Goal: Task Accomplishment & Management: Use online tool/utility

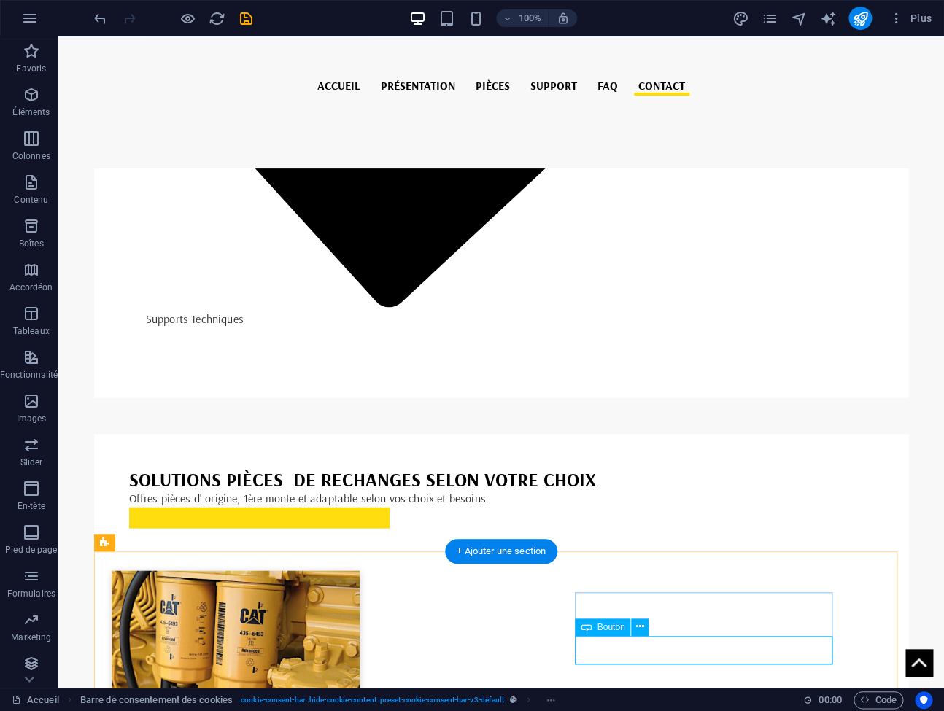
select select "%"
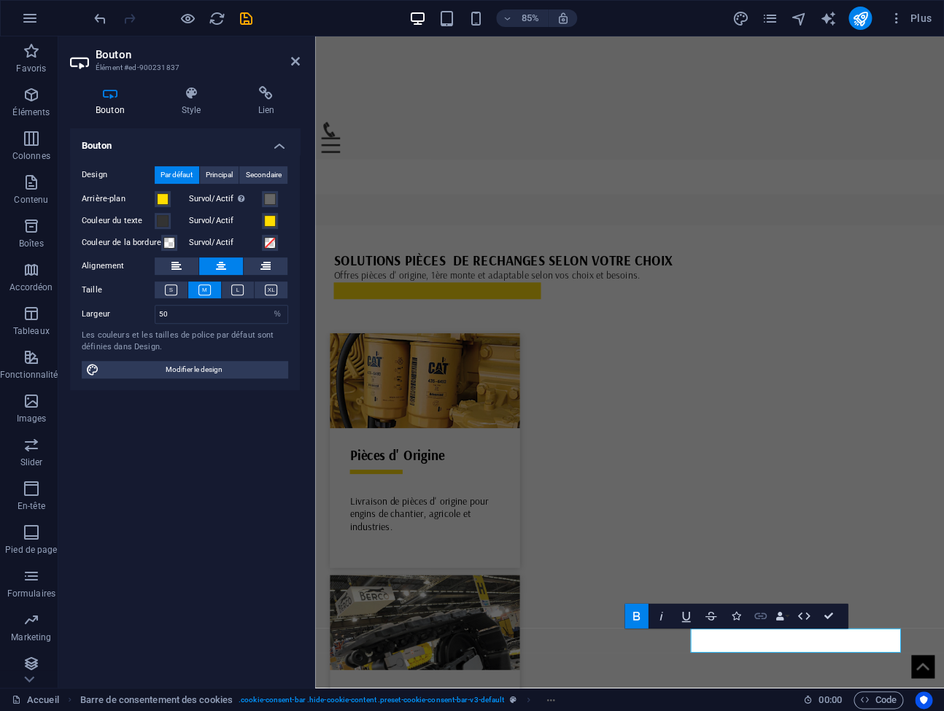
click at [757, 621] on icon "button" at bounding box center [760, 616] width 15 height 15
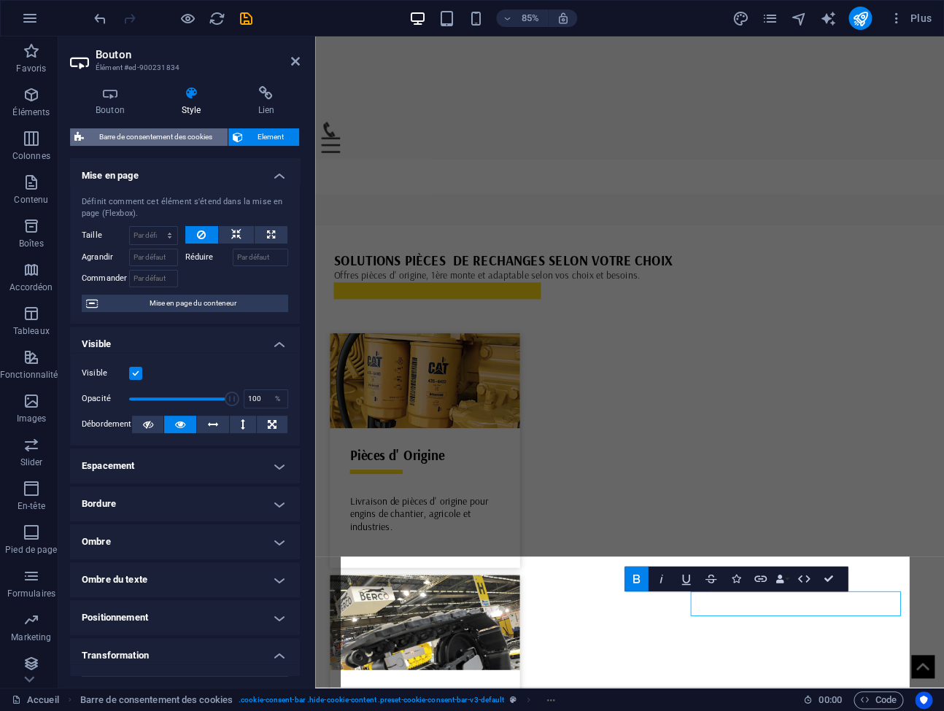
click at [177, 134] on span "Barre de consentement des cookies" at bounding box center [155, 137] width 135 height 18
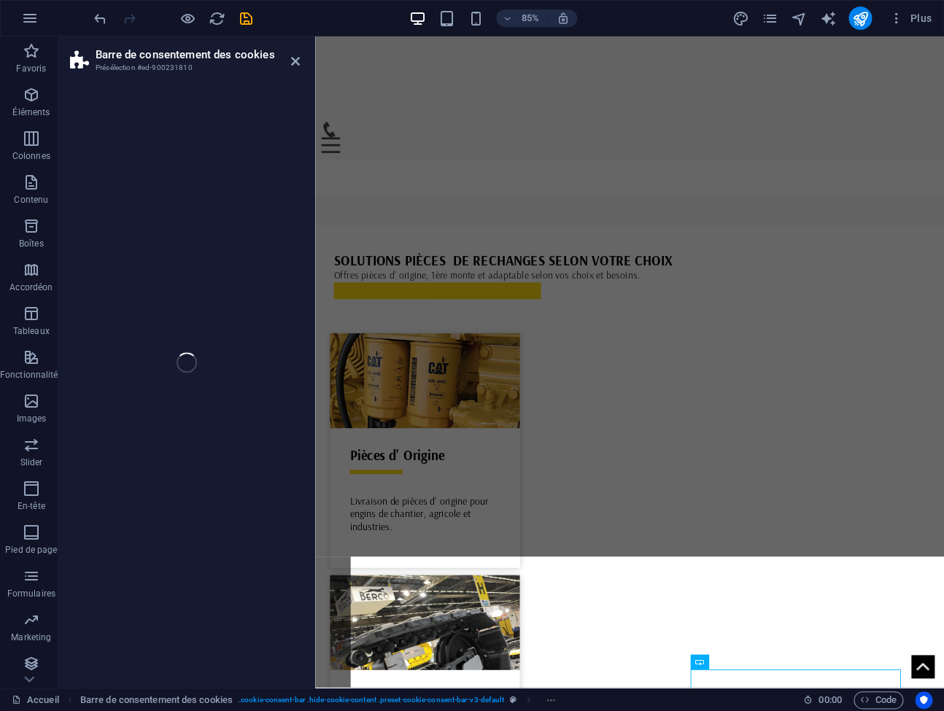
select select "rem"
select select "px"
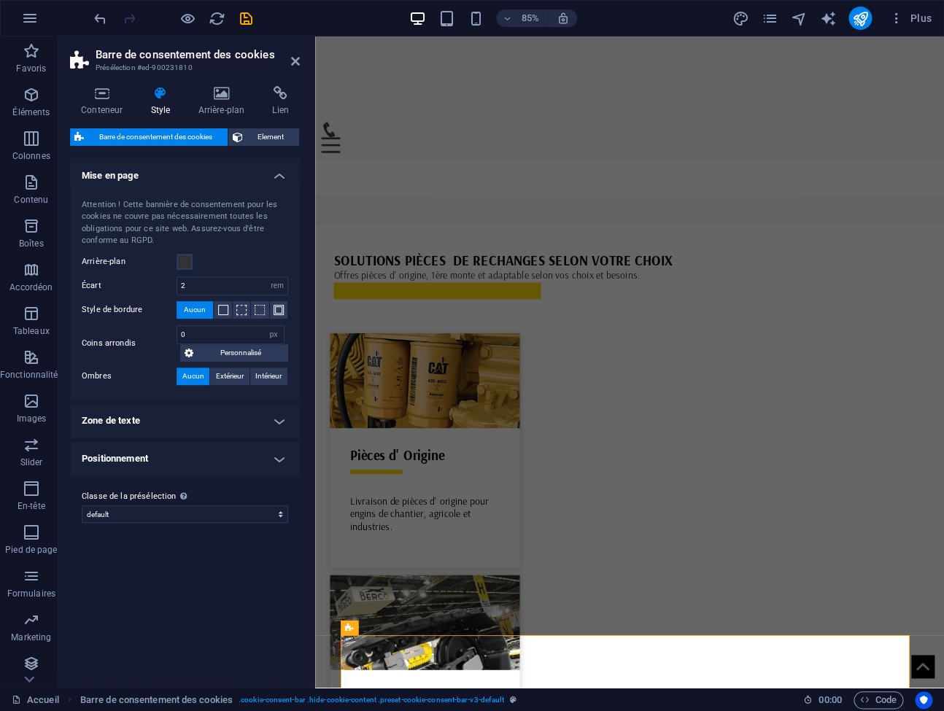
scroll to position [4475, 0]
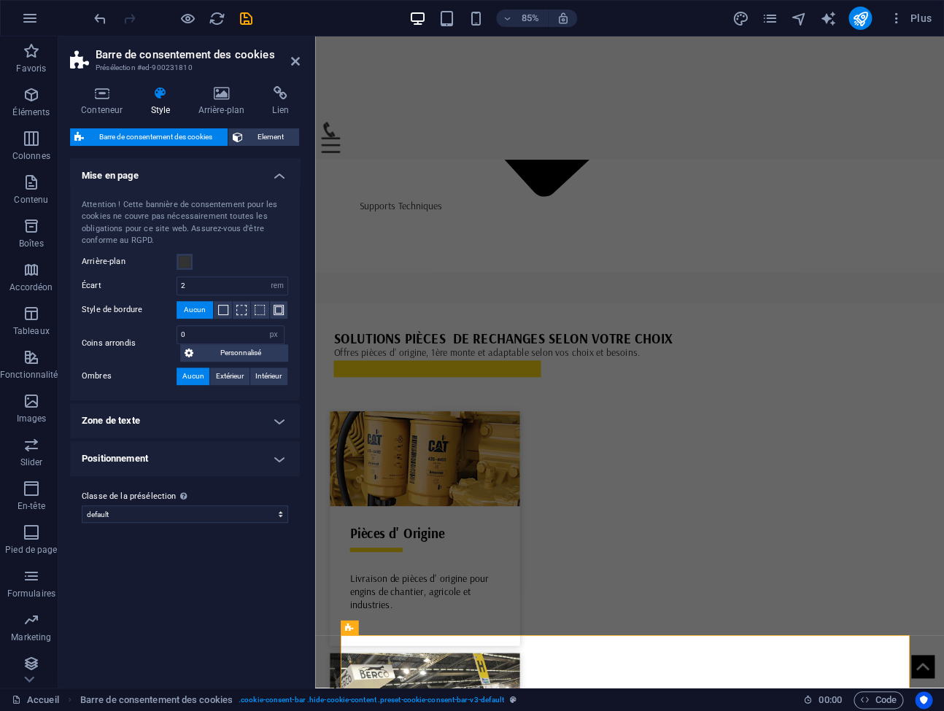
click at [273, 424] on h4 "Zone de texte" at bounding box center [185, 420] width 230 height 35
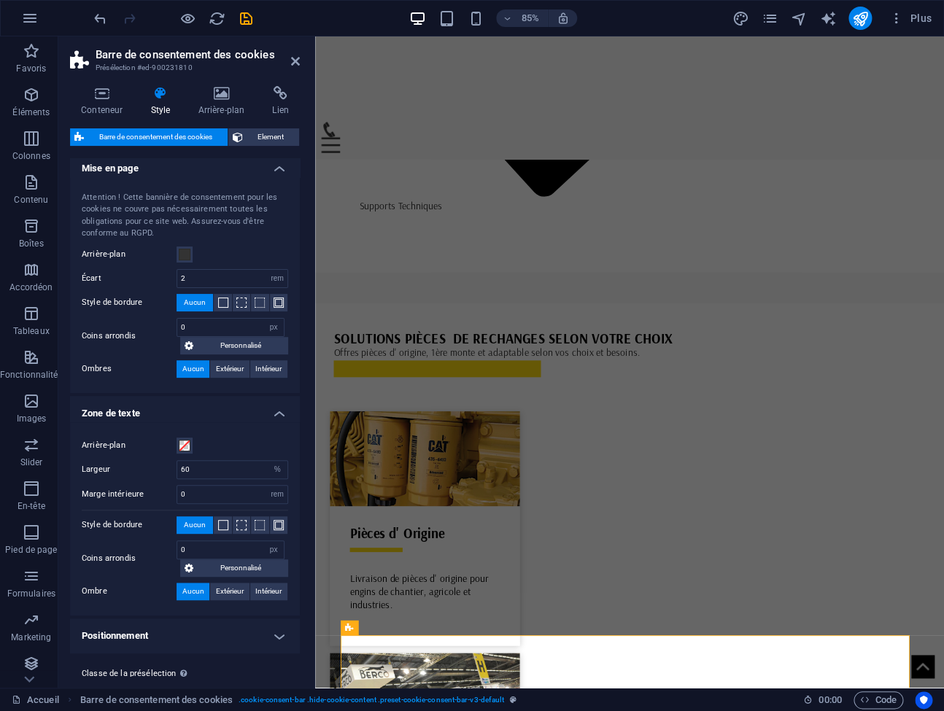
scroll to position [0, 0]
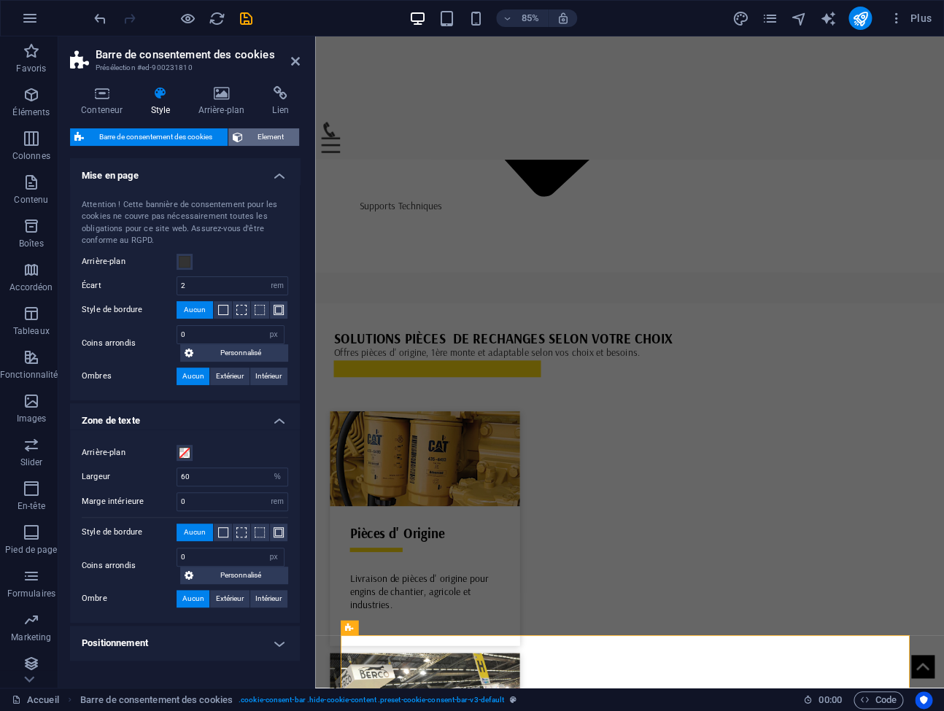
click at [257, 139] on span "Element" at bounding box center [271, 137] width 48 height 18
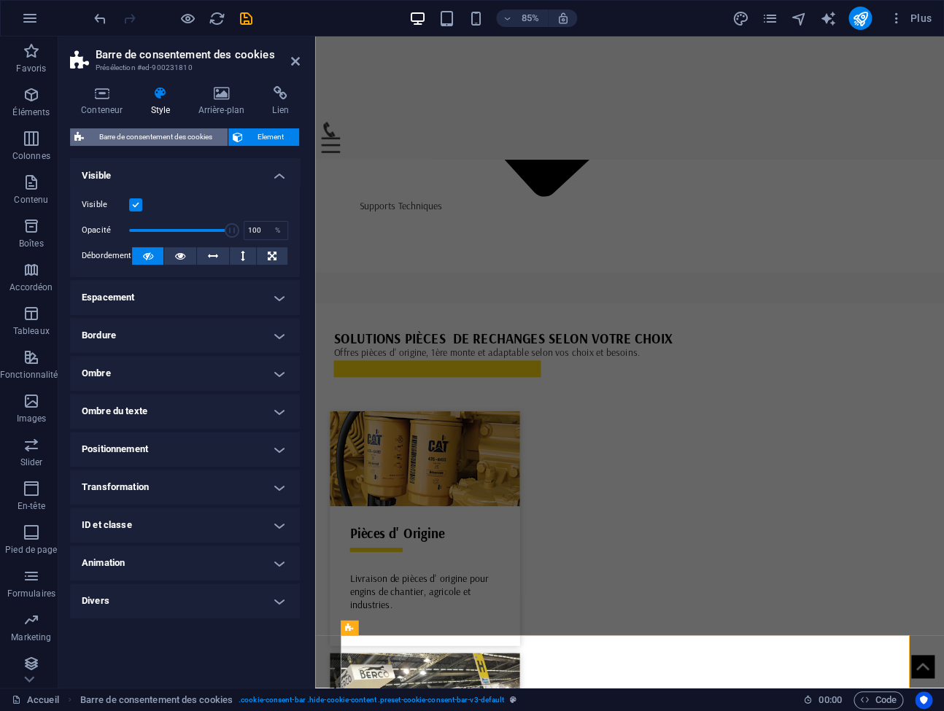
click at [189, 136] on span "Barre de consentement des cookies" at bounding box center [155, 137] width 135 height 18
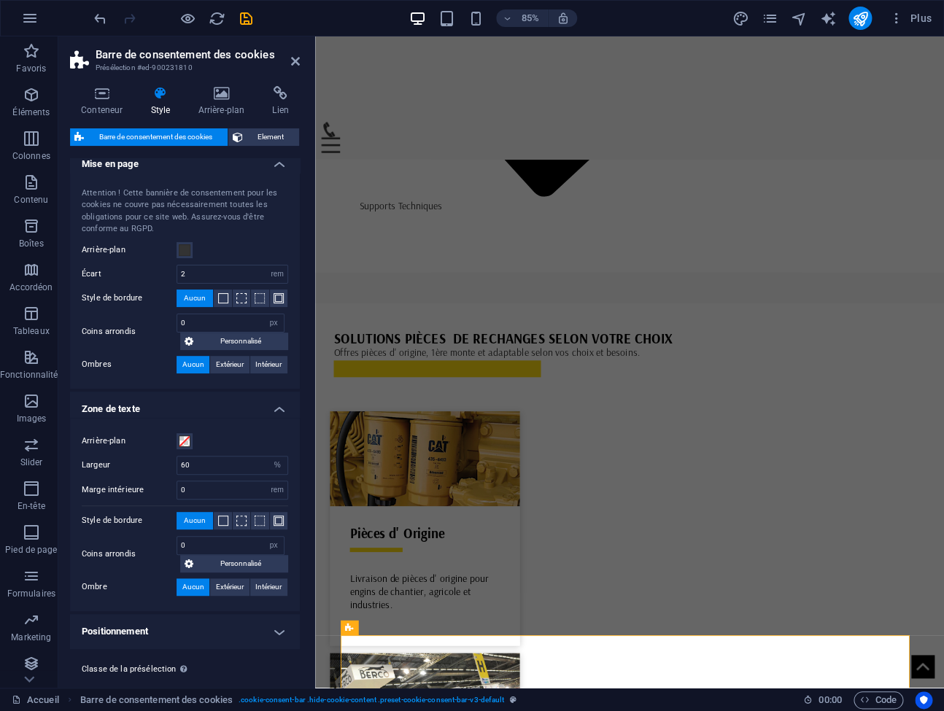
scroll to position [43, 0]
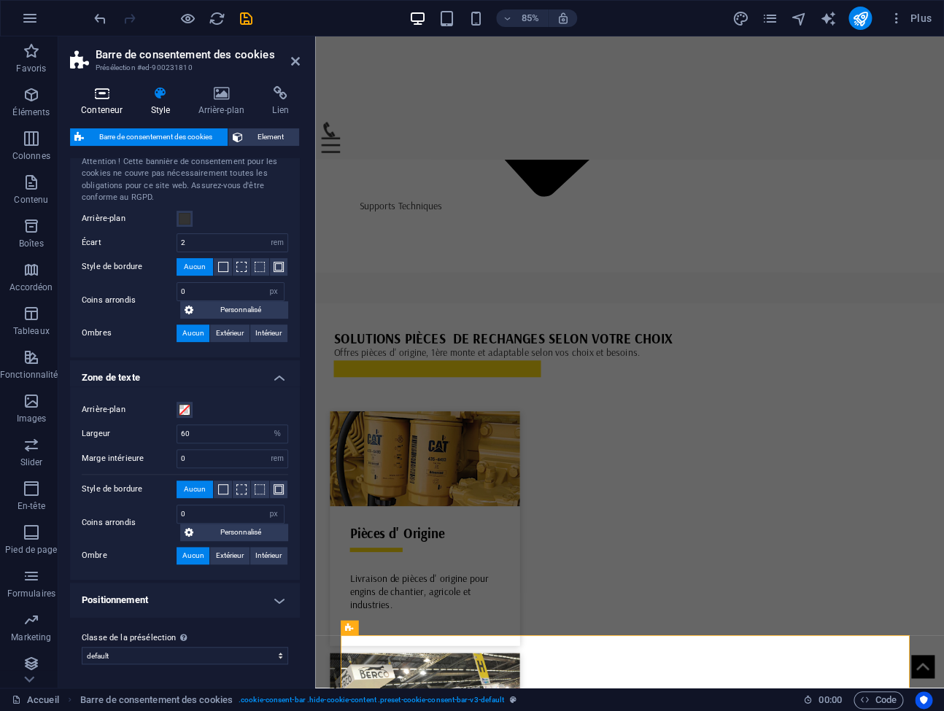
click at [109, 105] on h4 "Conteneur" at bounding box center [104, 101] width 69 height 31
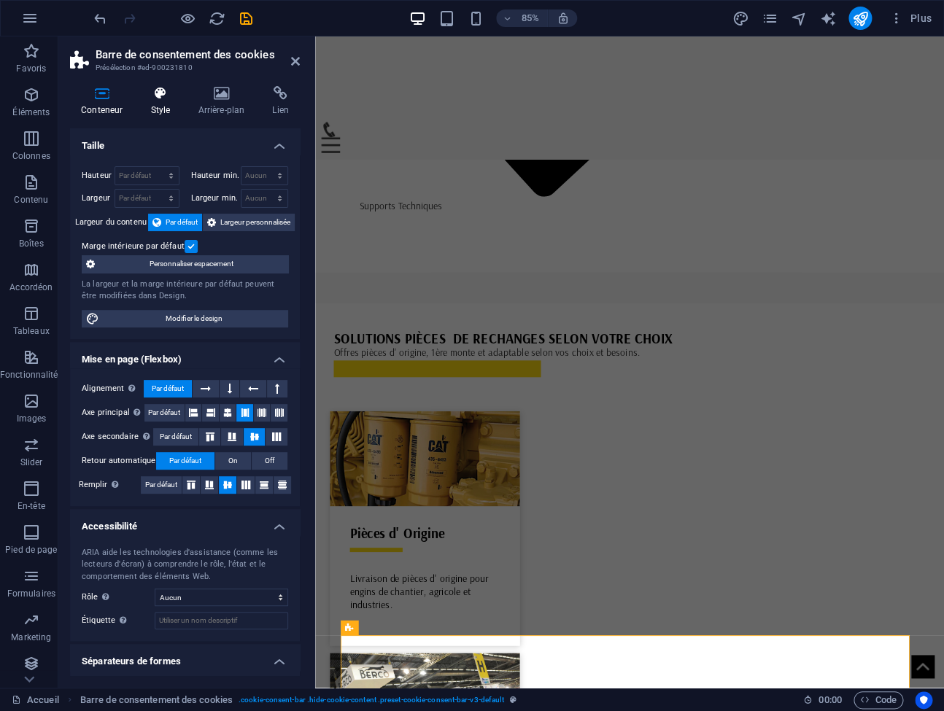
click at [156, 109] on h4 "Style" at bounding box center [162, 101] width 47 height 31
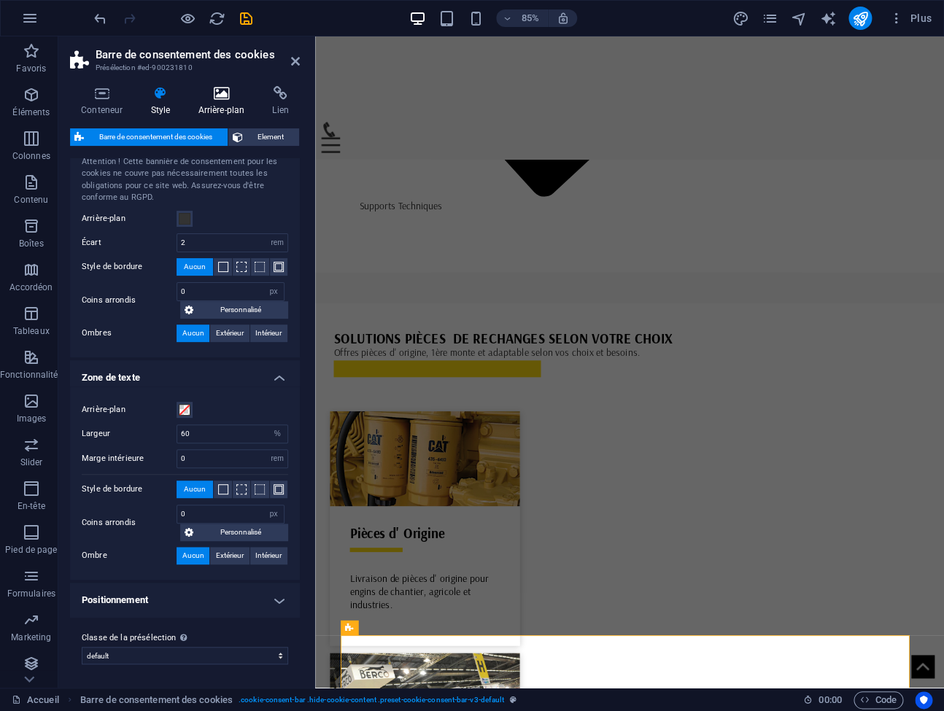
click at [214, 108] on h4 "Arrière-plan" at bounding box center [224, 101] width 74 height 31
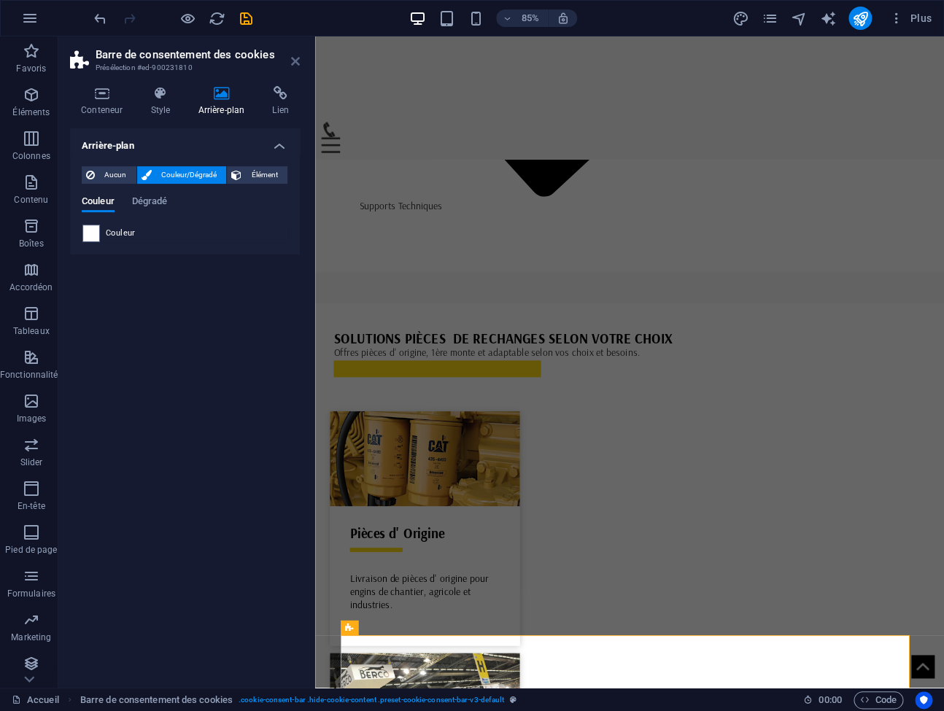
click at [295, 63] on icon at bounding box center [295, 61] width 9 height 12
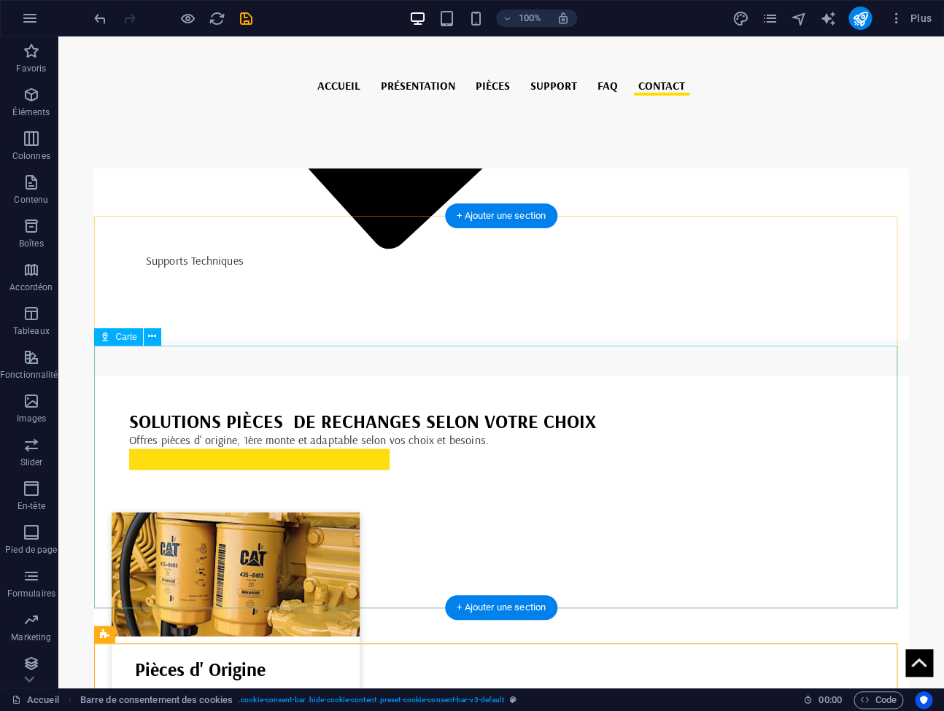
scroll to position [4585, 0]
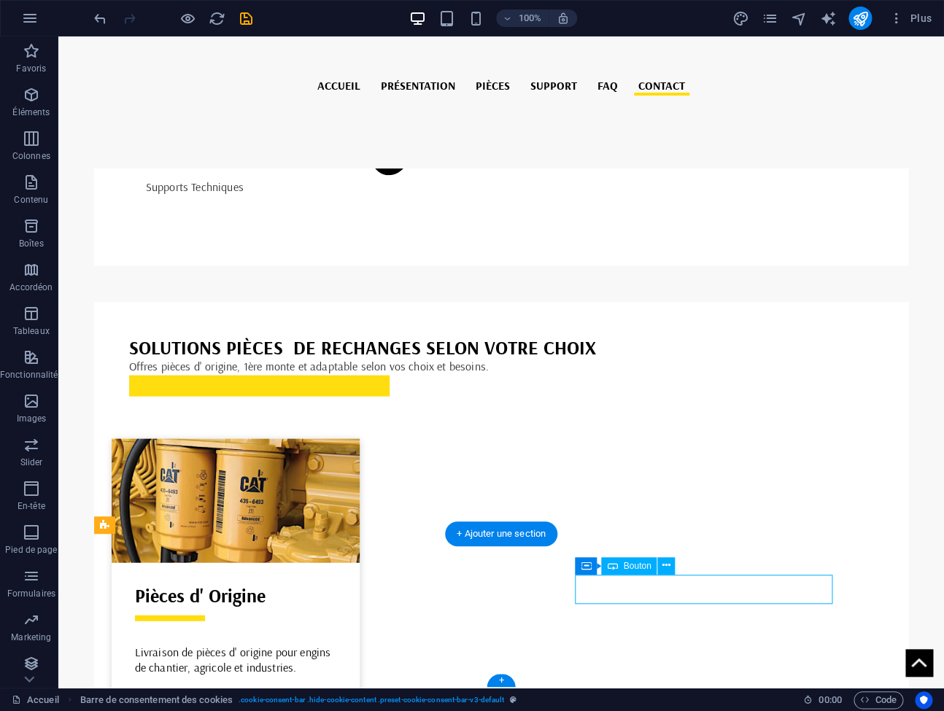
drag, startPoint x: 712, startPoint y: 591, endPoint x: 770, endPoint y: 627, distance: 68.4
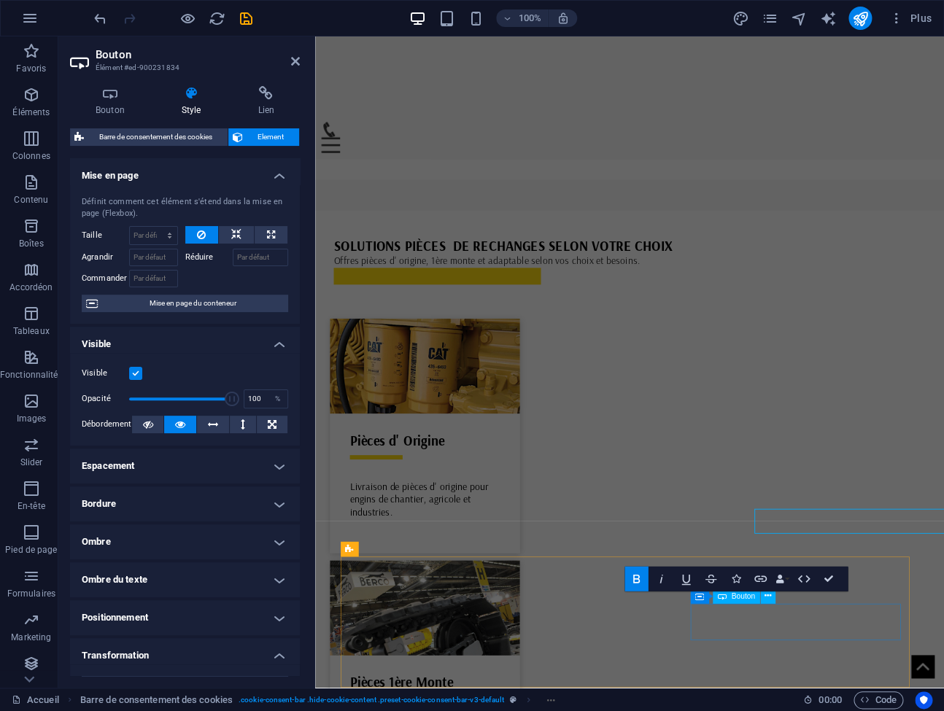
scroll to position [4567, 0]
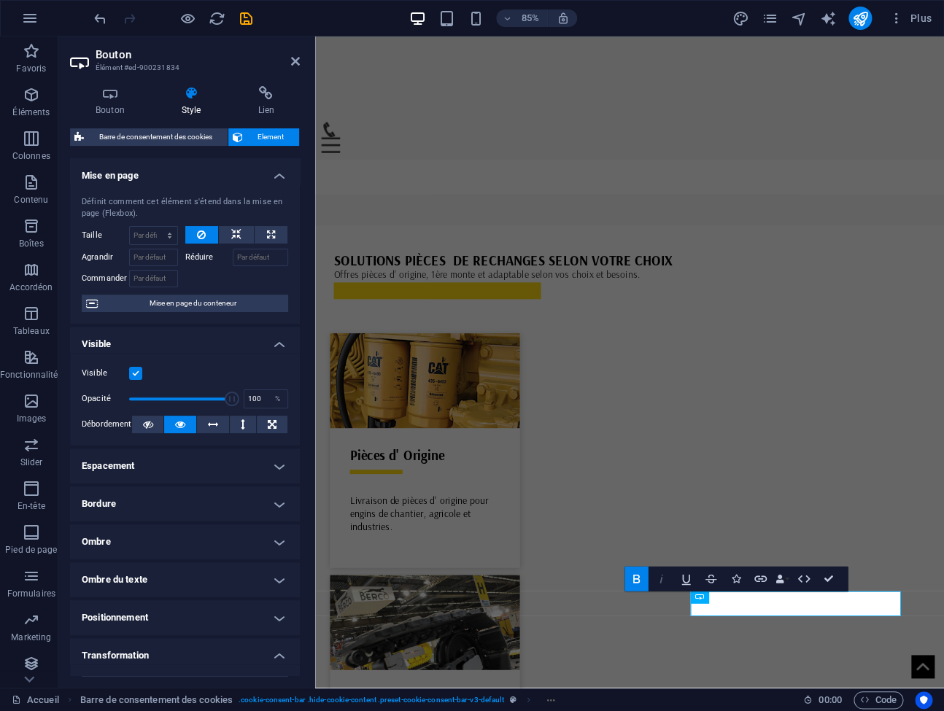
click at [661, 583] on icon "button" at bounding box center [660, 578] width 15 height 15
click at [635, 583] on icon "button" at bounding box center [636, 578] width 15 height 15
click at [655, 582] on icon "button" at bounding box center [660, 578] width 15 height 15
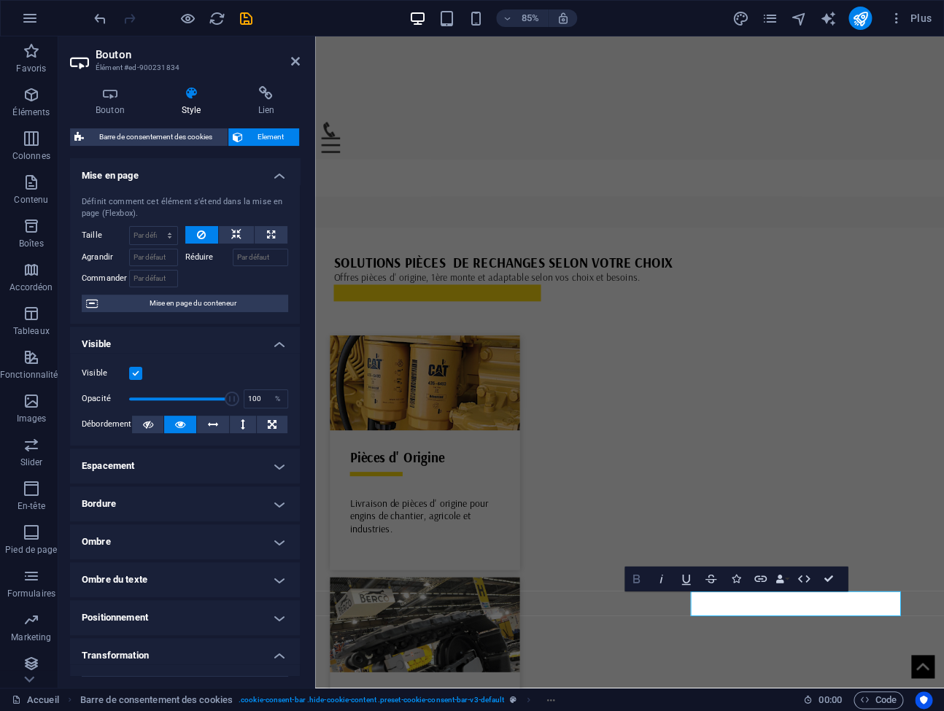
click at [642, 584] on icon "button" at bounding box center [636, 578] width 15 height 15
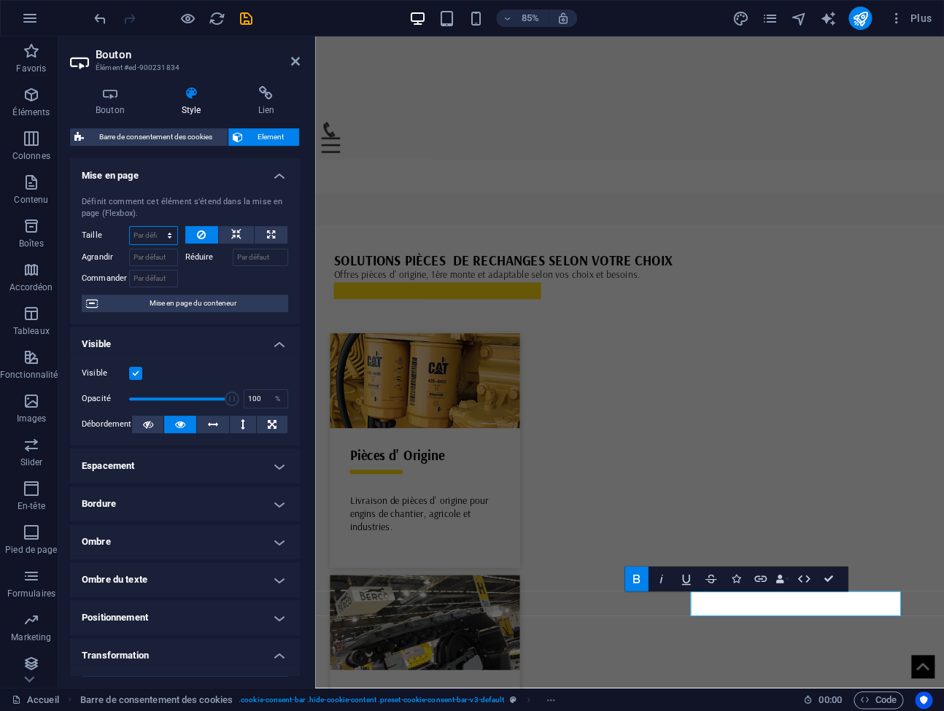
click at [130, 227] on select "Par défaut auto px % 1/1 1/2 1/3 1/4 1/5 1/6 1/7 1/8 1/9 1/10" at bounding box center [153, 236] width 47 height 18
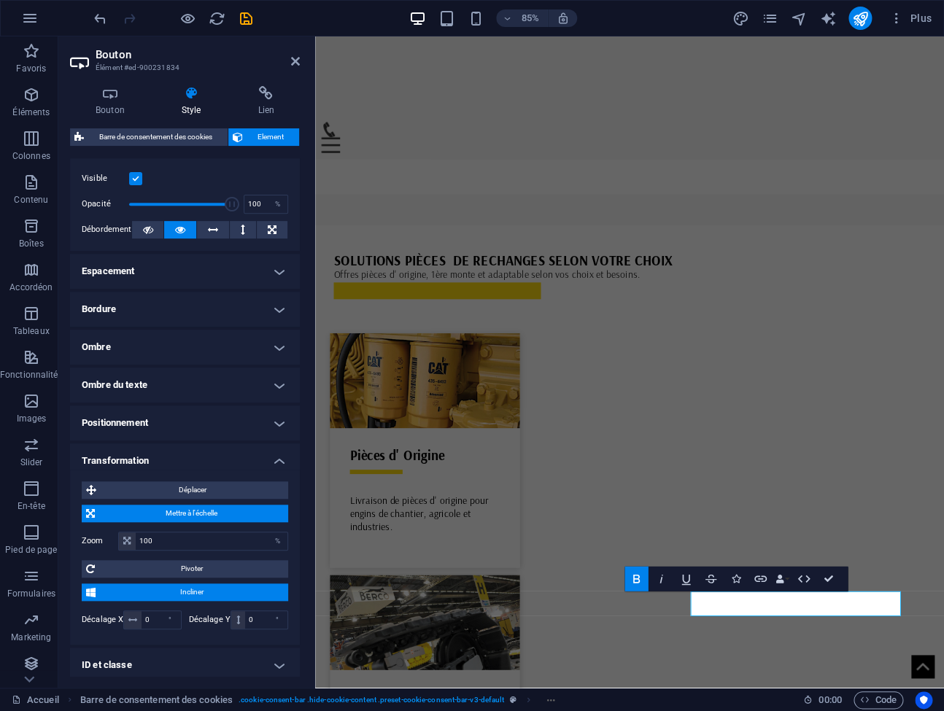
scroll to position [277, 0]
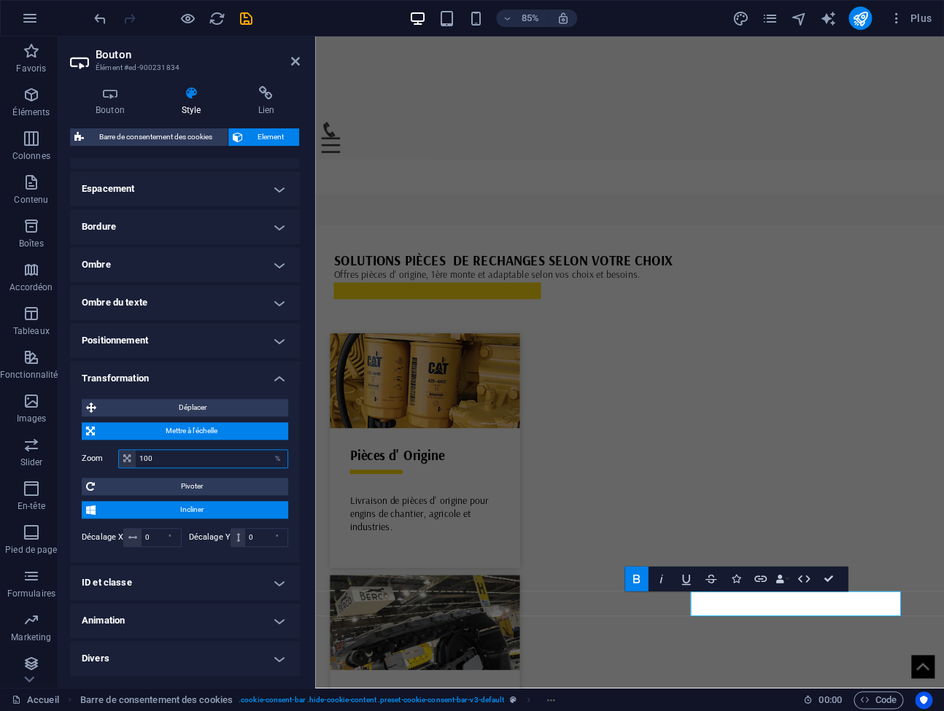
drag, startPoint x: 172, startPoint y: 459, endPoint x: 112, endPoint y: 446, distance: 61.1
click at [136, 450] on input "100" at bounding box center [212, 459] width 152 height 18
drag, startPoint x: 159, startPoint y: 459, endPoint x: 122, endPoint y: 454, distance: 37.7
click at [136, 454] on input "90" at bounding box center [212, 459] width 152 height 18
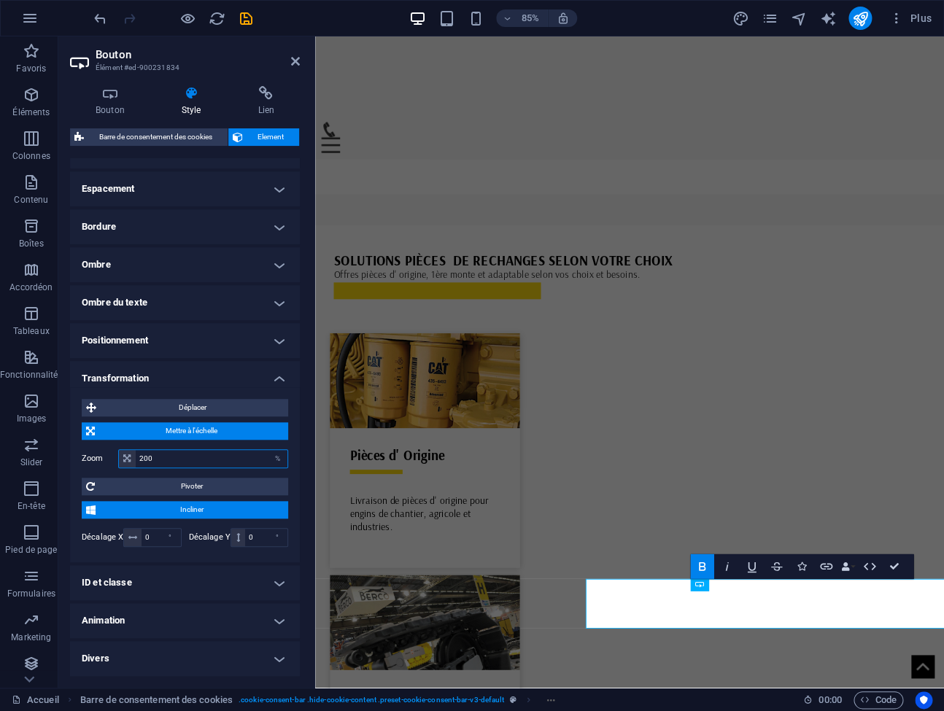
drag, startPoint x: 137, startPoint y: 457, endPoint x: 96, endPoint y: 451, distance: 42.0
click at [136, 451] on input "200" at bounding box center [212, 459] width 152 height 18
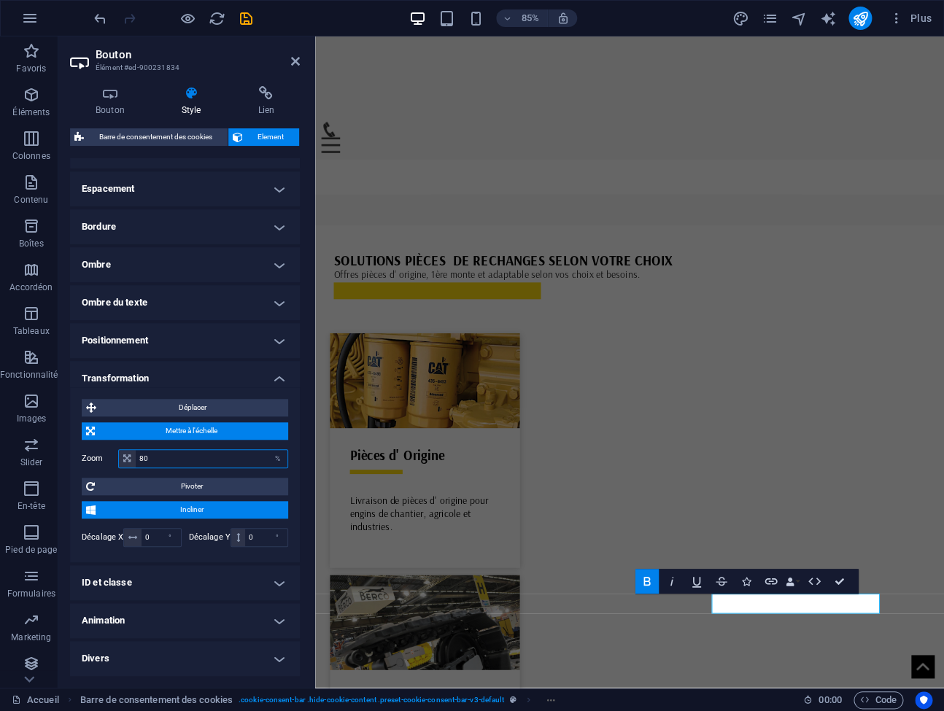
drag, startPoint x: 155, startPoint y: 458, endPoint x: 90, endPoint y: 442, distance: 67.6
click at [136, 450] on input "80" at bounding box center [212, 459] width 152 height 18
drag, startPoint x: 152, startPoint y: 459, endPoint x: 115, endPoint y: 451, distance: 38.2
click at [136, 451] on input "90" at bounding box center [212, 459] width 152 height 18
type input "95"
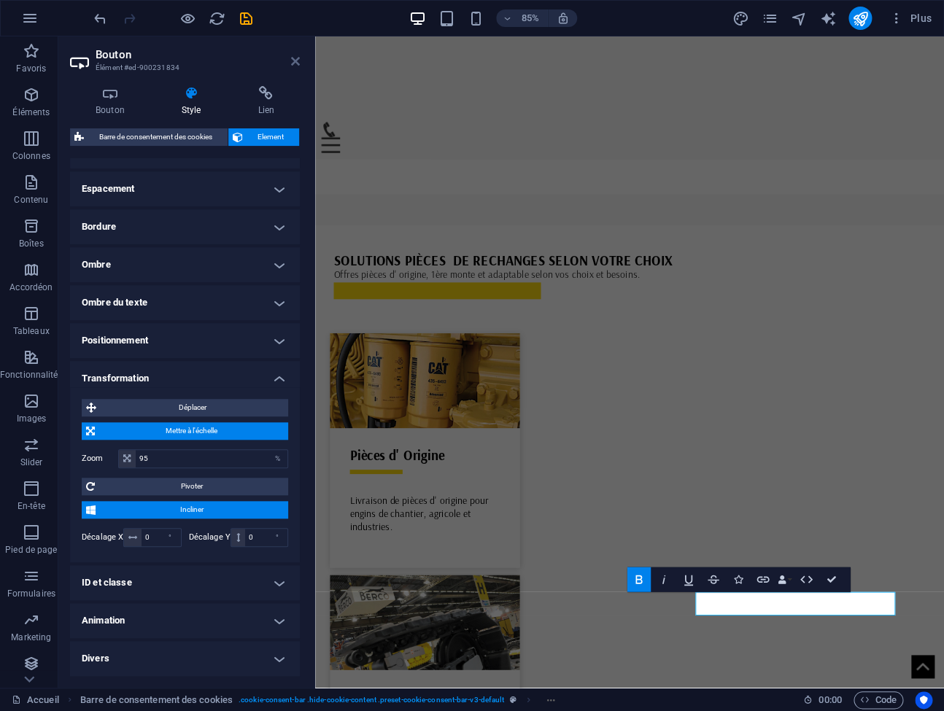
click at [298, 60] on icon at bounding box center [295, 61] width 9 height 12
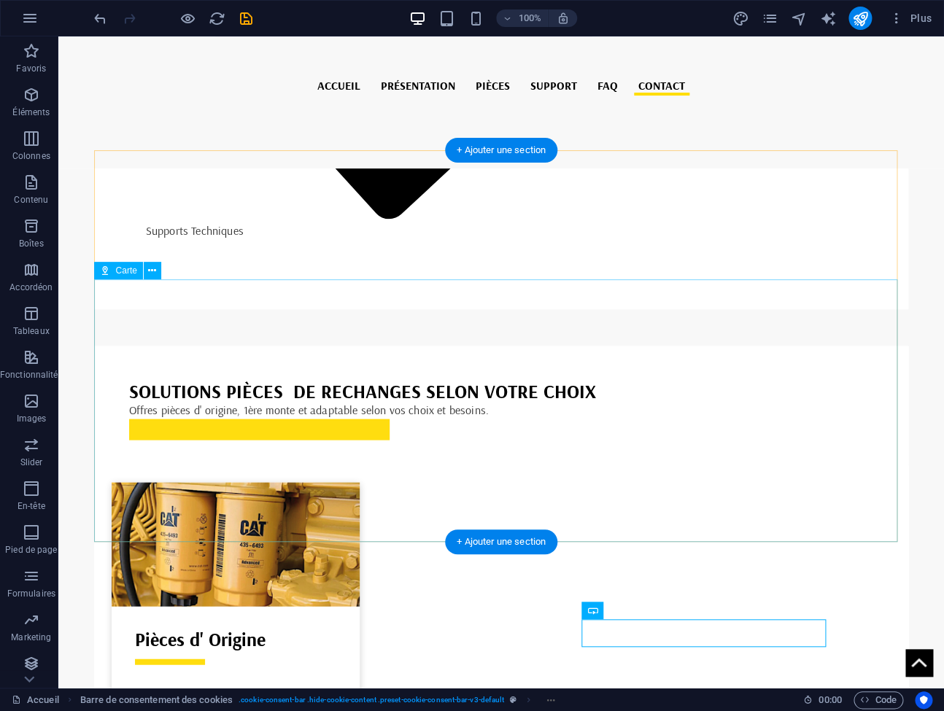
scroll to position [4585, 0]
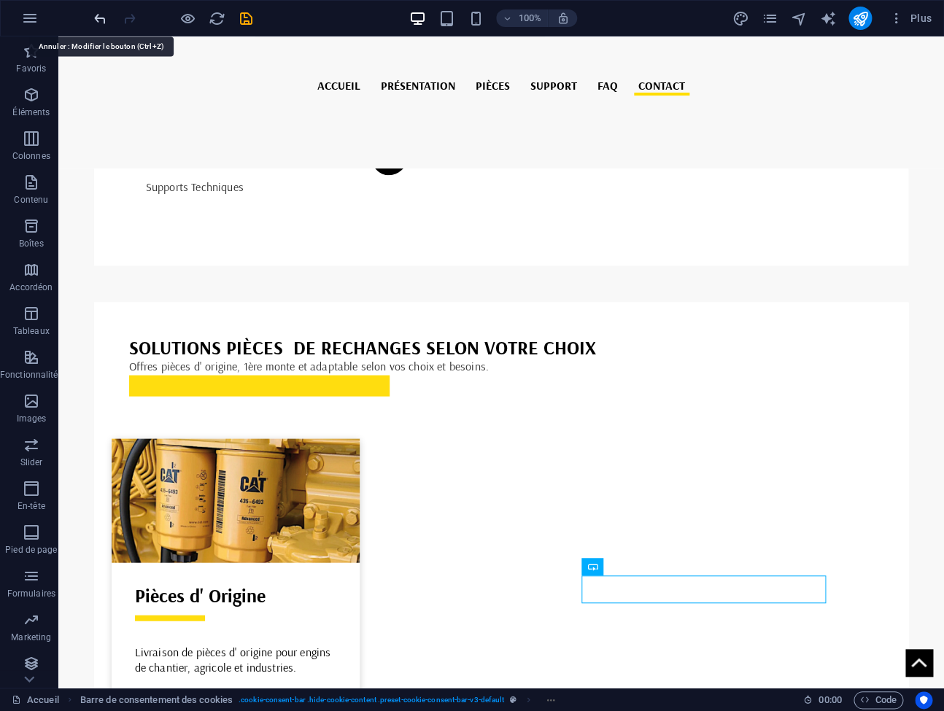
click at [99, 20] on icon "undo" at bounding box center [100, 18] width 17 height 17
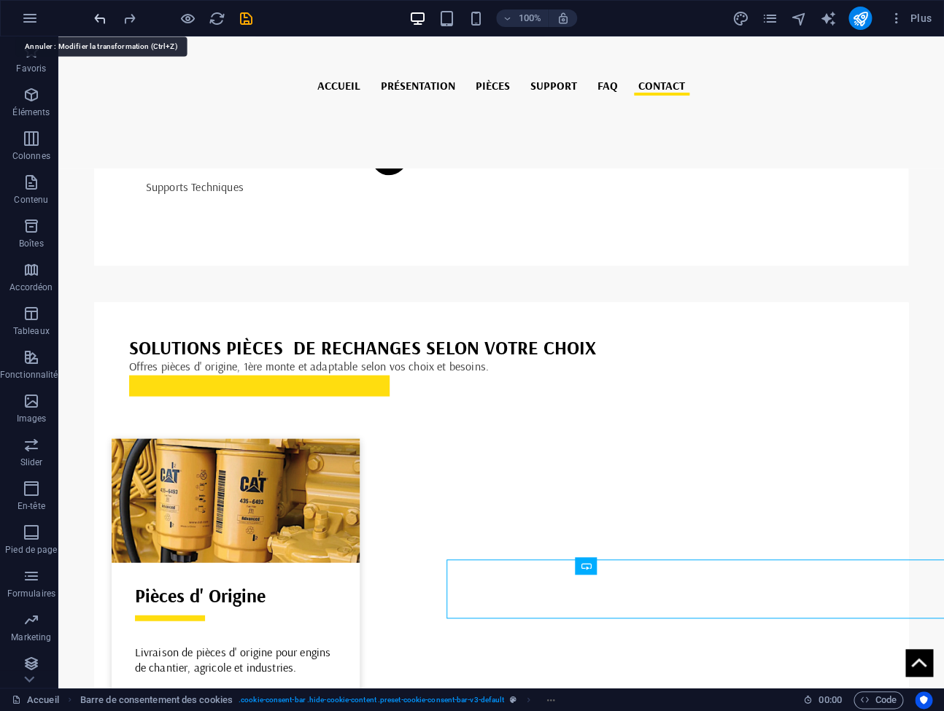
click at [98, 19] on icon "undo" at bounding box center [100, 18] width 17 height 17
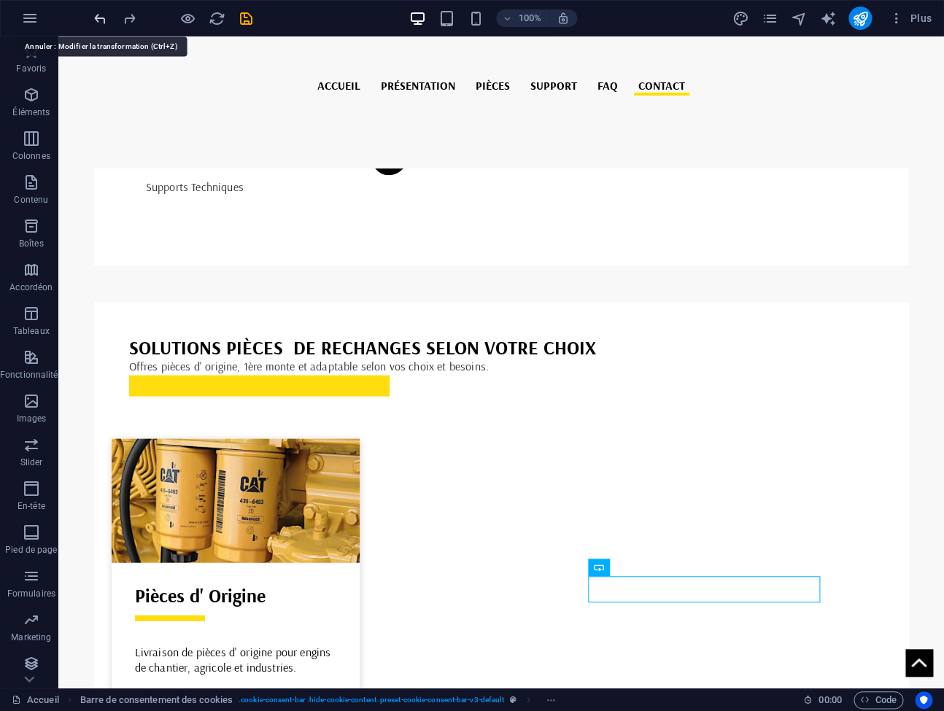
click at [98, 19] on icon "undo" at bounding box center [100, 18] width 17 height 17
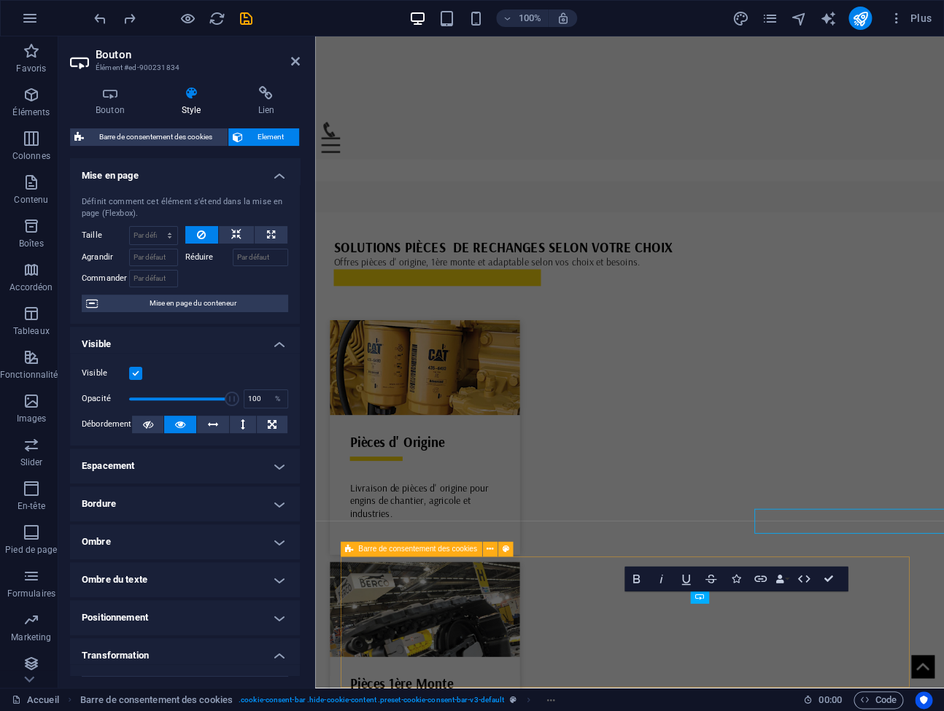
scroll to position [4567, 0]
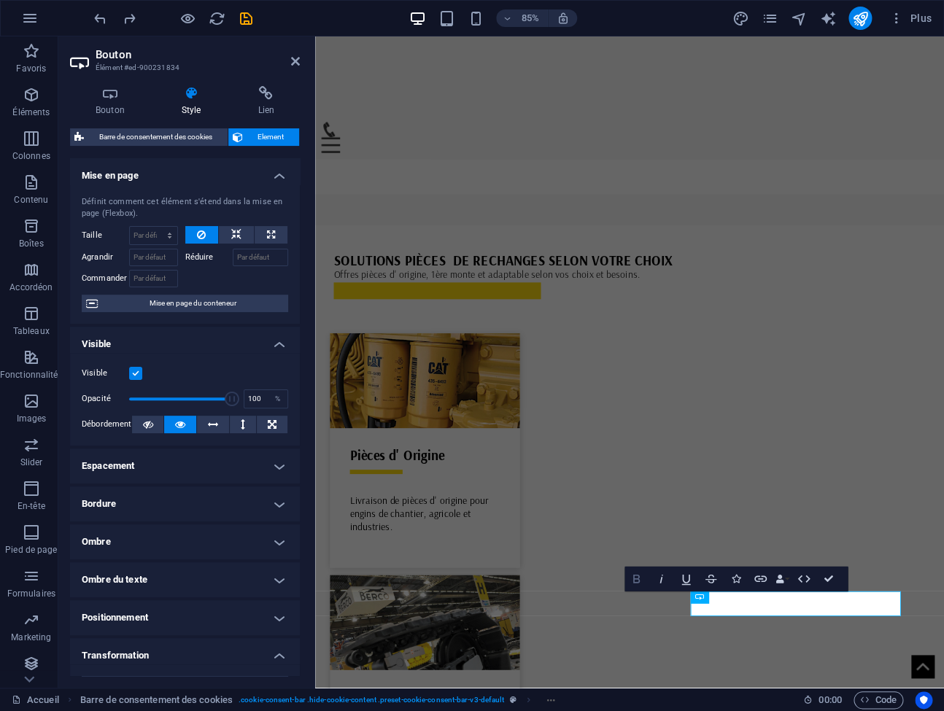
click at [635, 580] on icon "button" at bounding box center [636, 578] width 15 height 15
click at [122, 99] on icon at bounding box center [110, 93] width 80 height 15
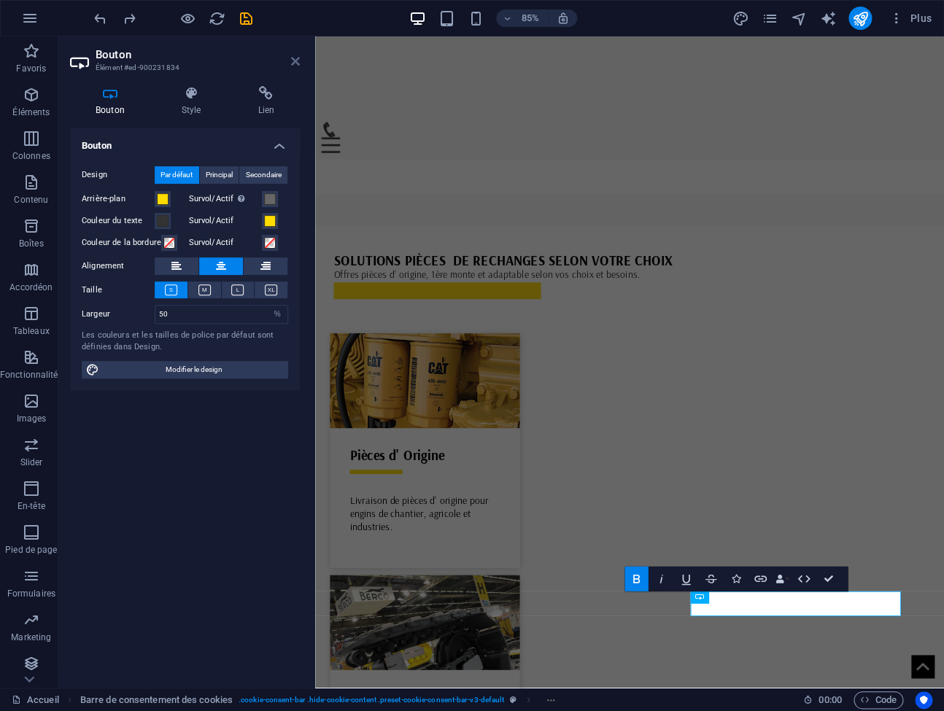
click at [292, 59] on icon at bounding box center [295, 61] width 9 height 12
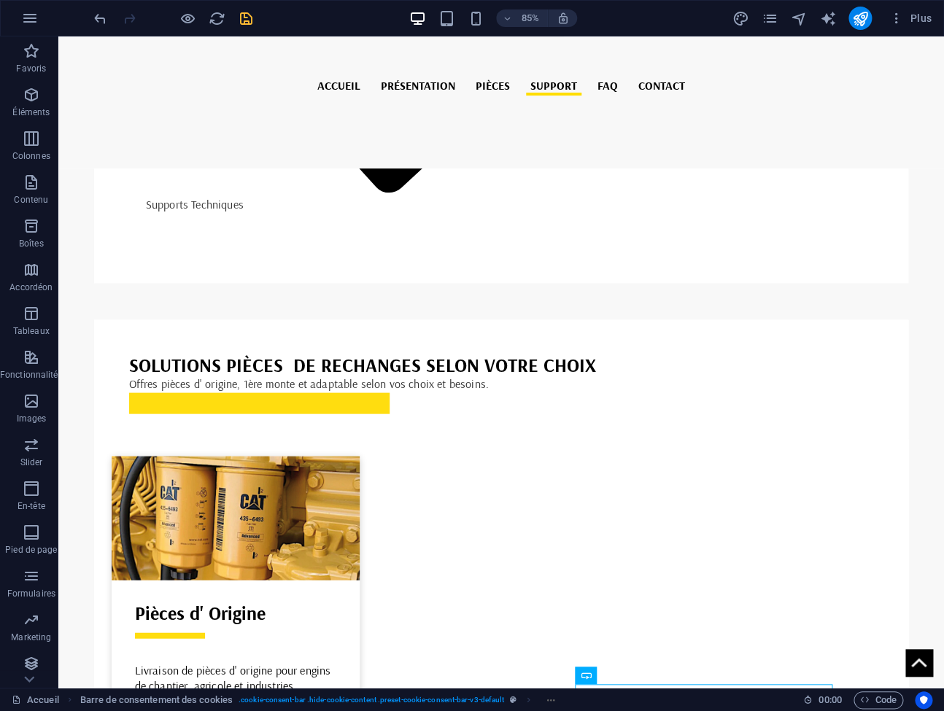
scroll to position [4475, 0]
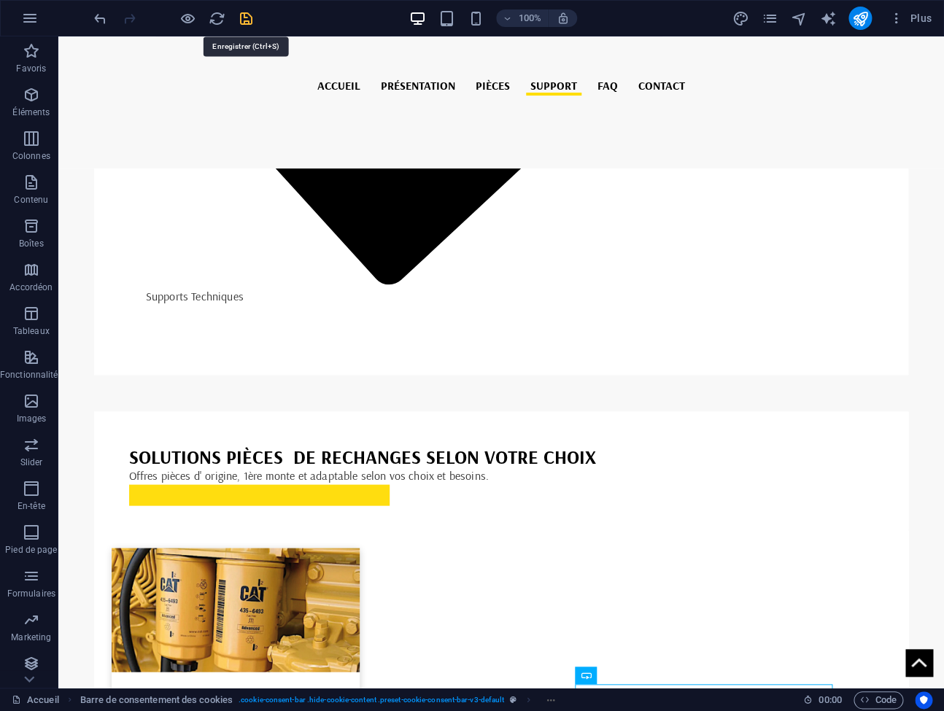
click at [245, 22] on icon "save" at bounding box center [246, 18] width 17 height 17
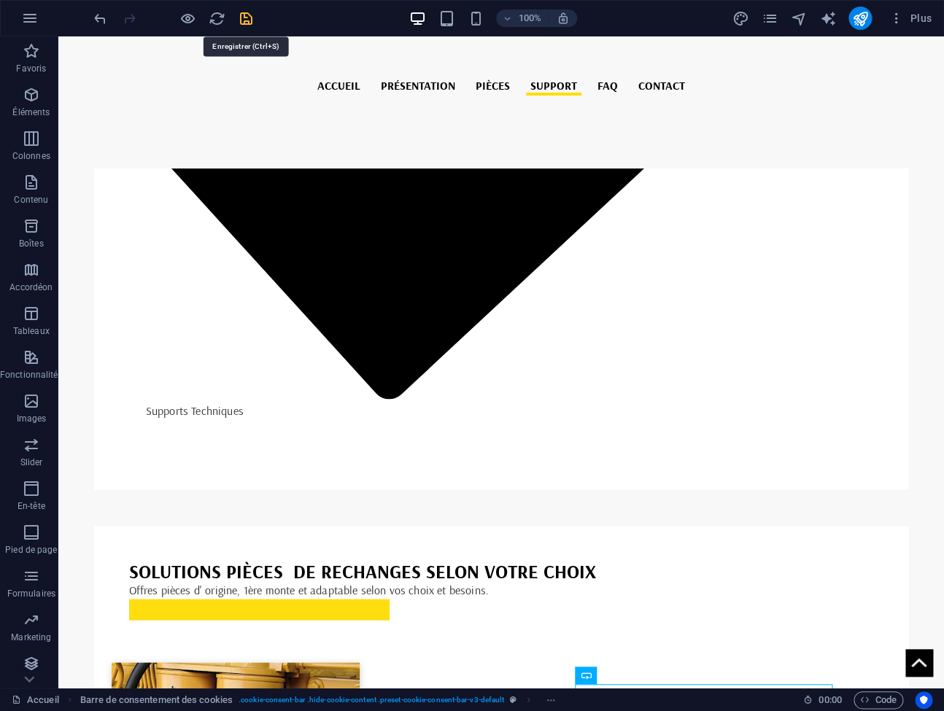
select select "vw"
select select "px"
select select "vw"
select select "hover_border_bottom"
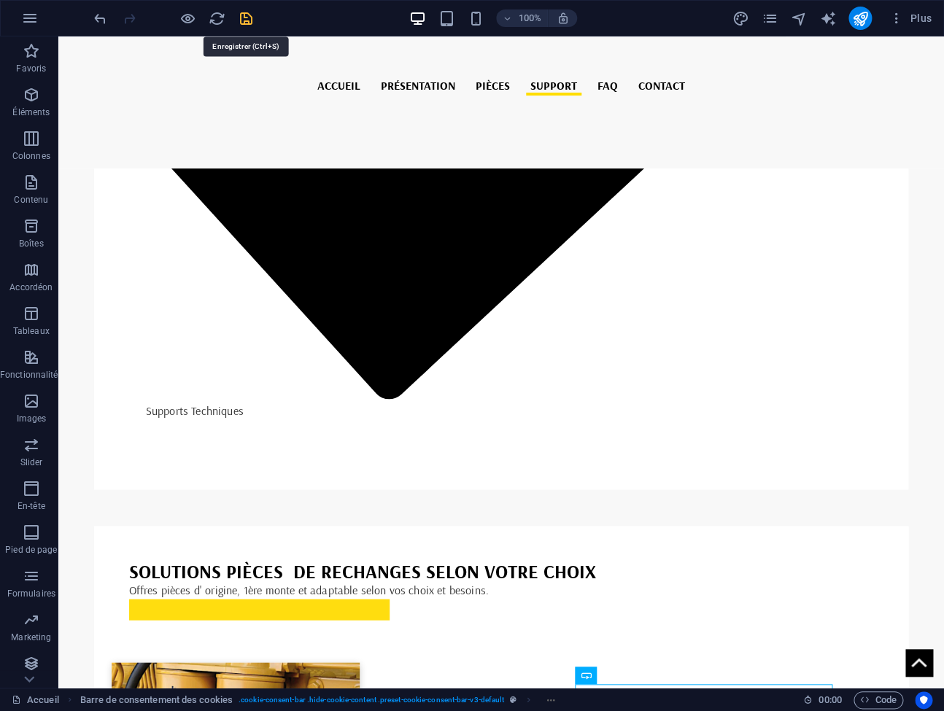
select select "px"
select select "rem"
select select "px"
select select "rem"
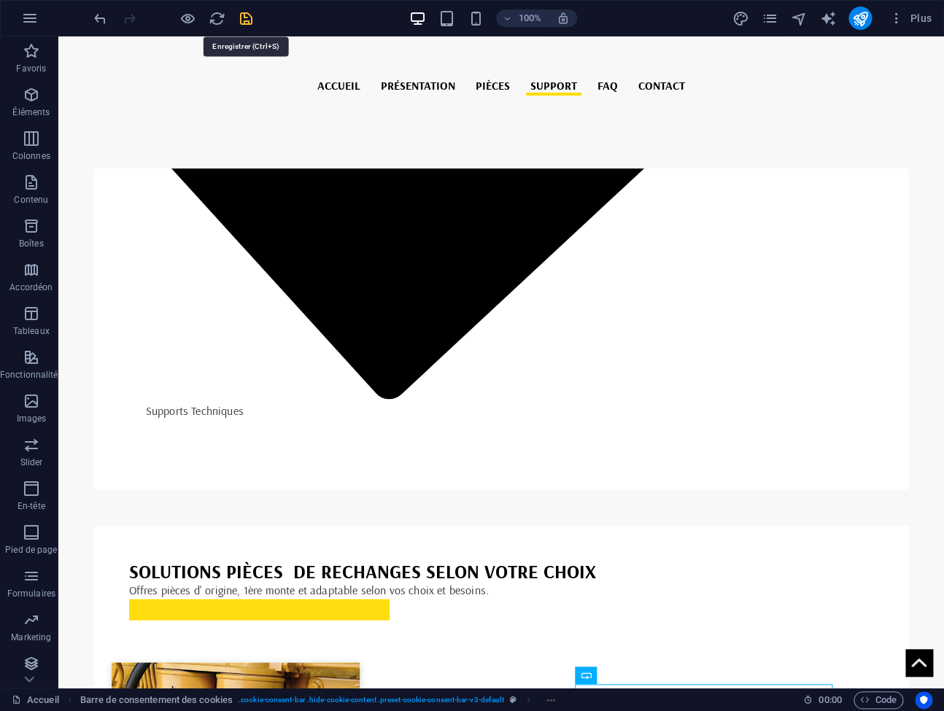
select select "600"
select select "px"
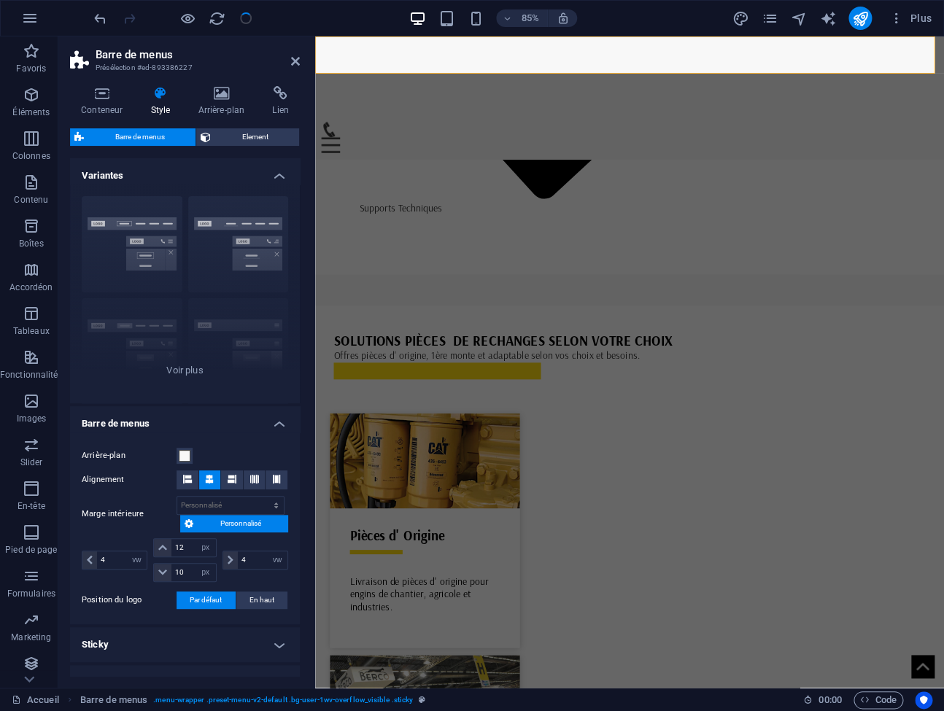
scroll to position [43, 0]
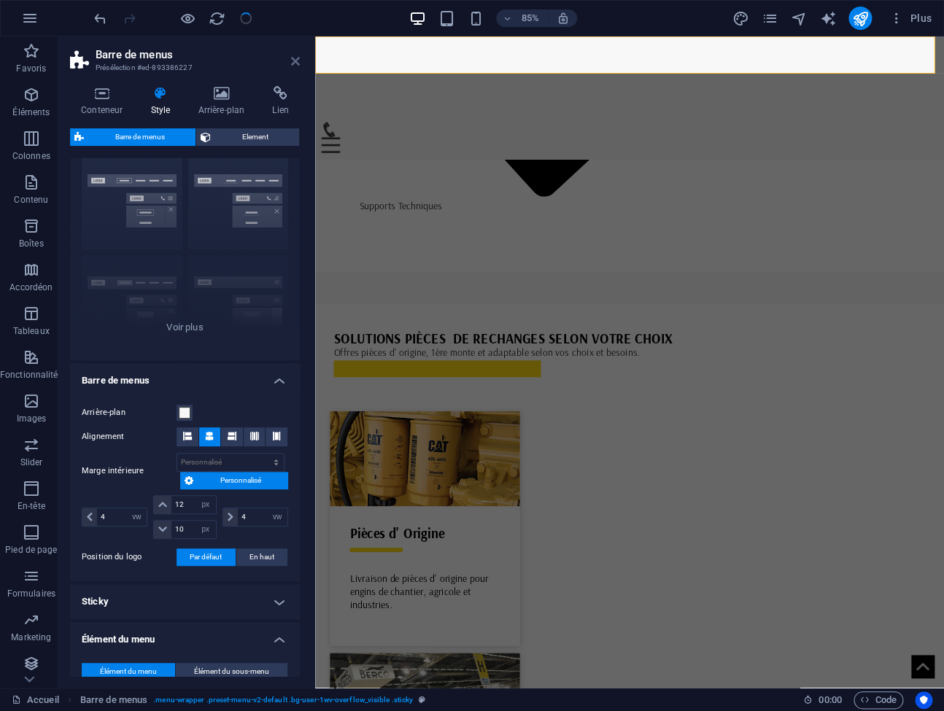
click at [295, 62] on icon at bounding box center [295, 61] width 9 height 12
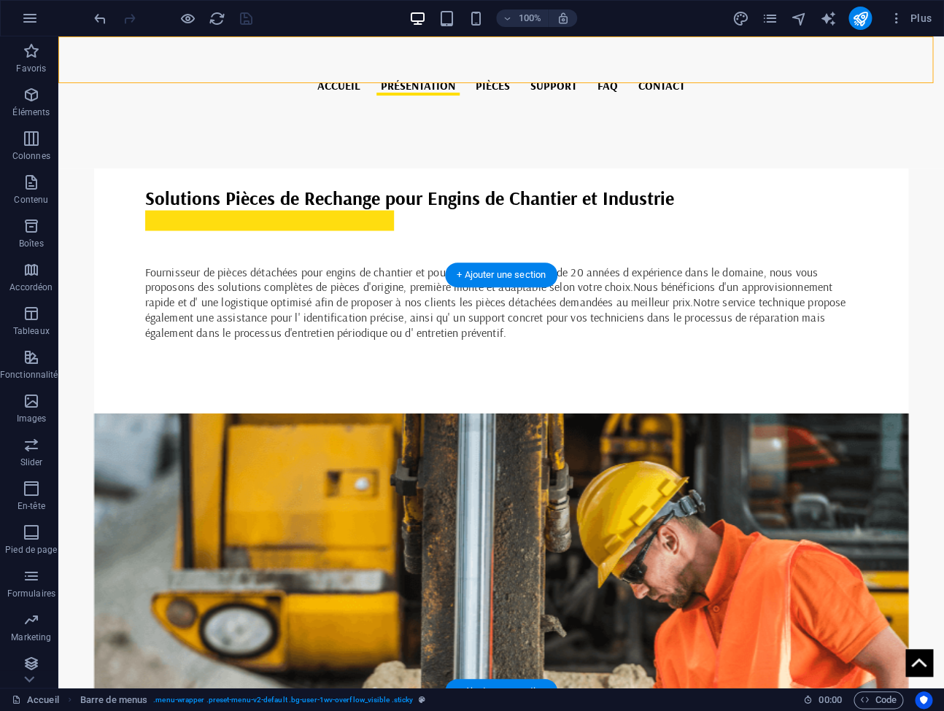
scroll to position [0, 0]
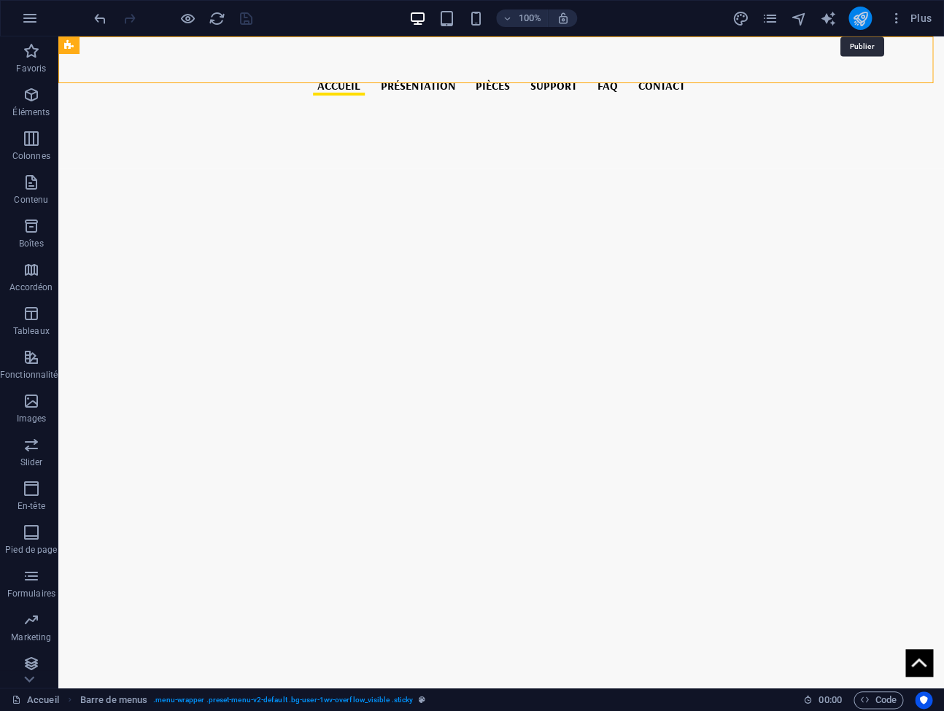
click at [857, 18] on icon "publish" at bounding box center [859, 18] width 17 height 17
select select "vw"
select select "px"
select select "vw"
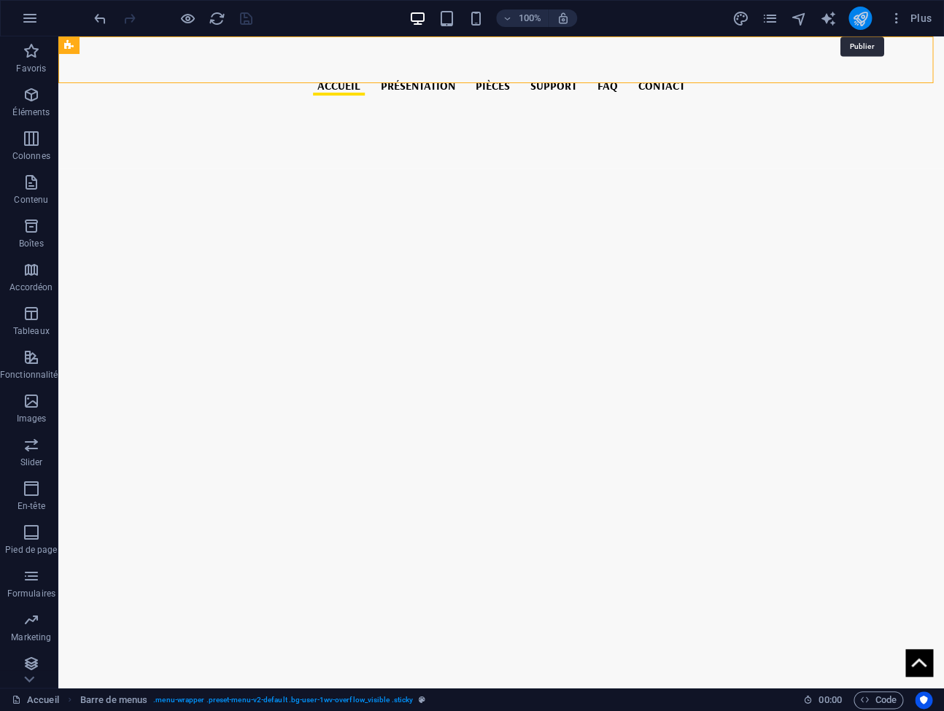
select select "hover_border_bottom"
select select "px"
select select "rem"
select select "px"
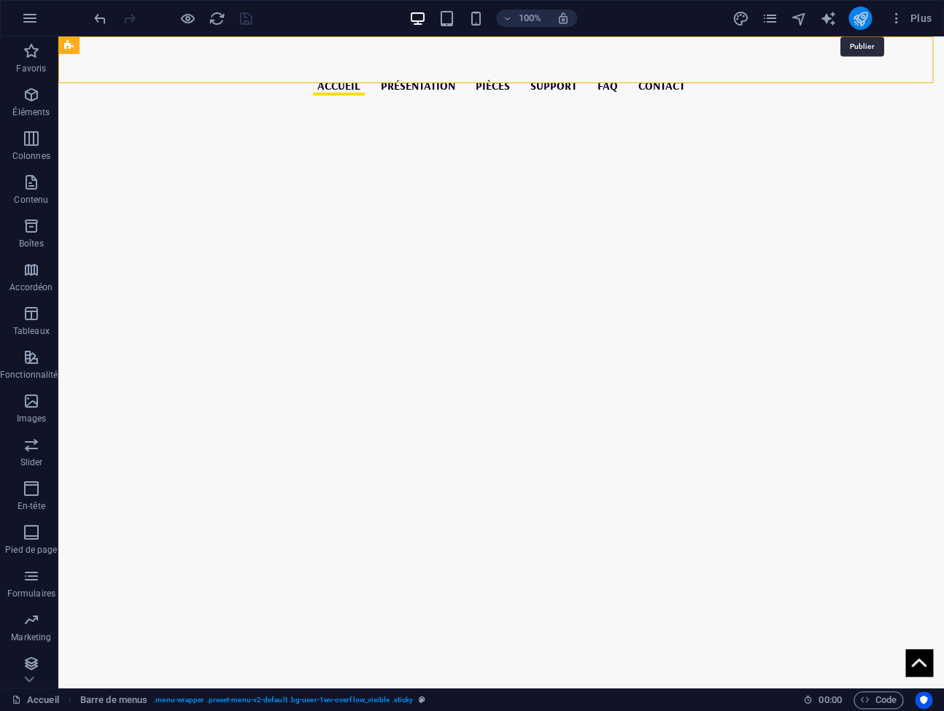
select select "rem"
select select "600"
select select "px"
